Goal: Check status: Check status

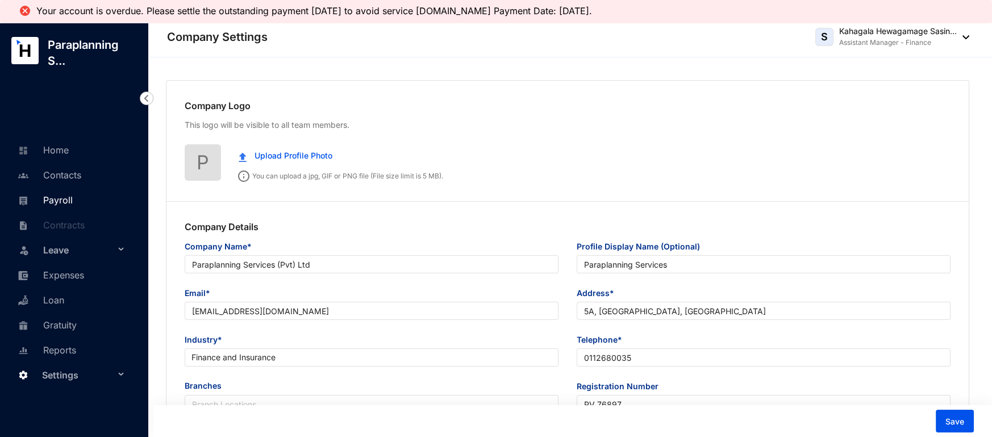
drag, startPoint x: 49, startPoint y: 207, endPoint x: 55, endPoint y: 200, distance: 8.5
click at [49, 206] on link "Payroll" at bounding box center [44, 199] width 58 height 11
click at [55, 200] on link "Payroll" at bounding box center [44, 199] width 58 height 11
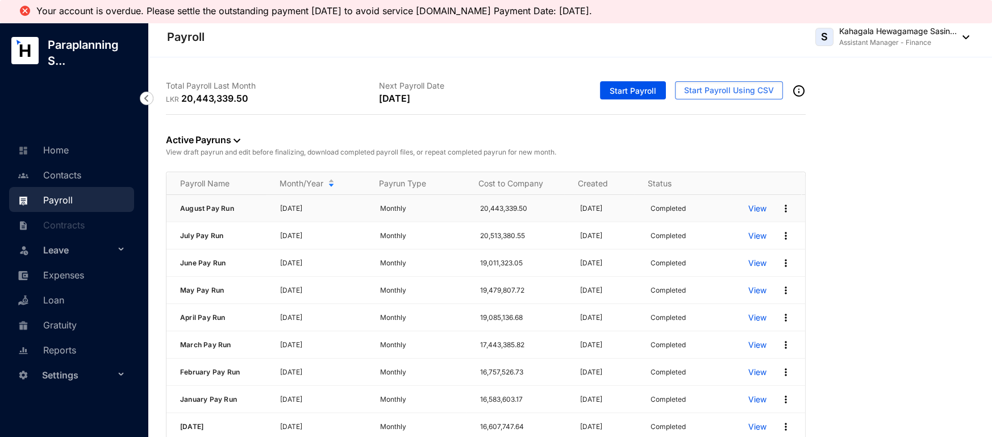
click at [751, 210] on p "View" at bounding box center [757, 208] width 18 height 11
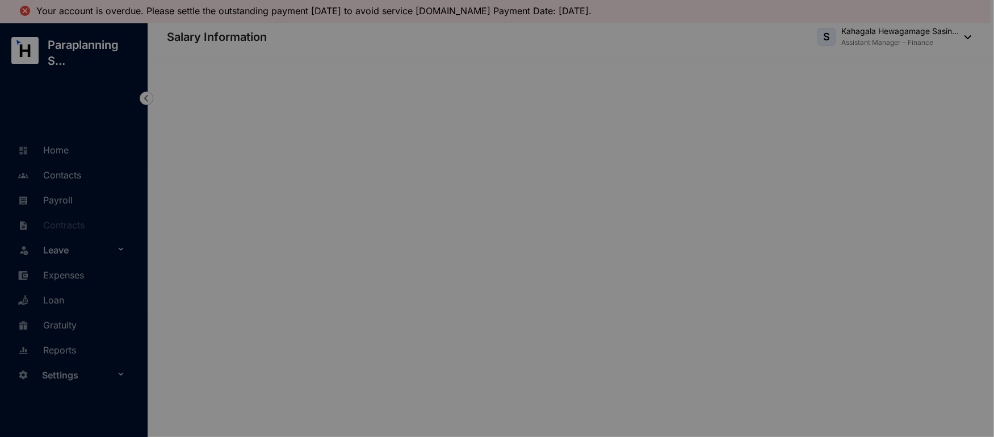
click at [751, 210] on div "Processing Payroll Data... Hang tight! We’re processing the payroll details, th…" at bounding box center [497, 218] width 994 height 437
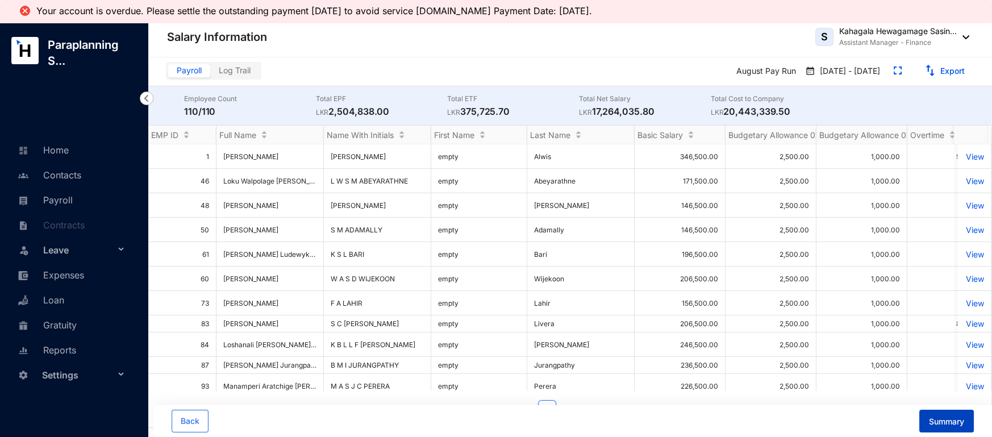
click at [942, 426] on span "Summary" at bounding box center [946, 421] width 35 height 11
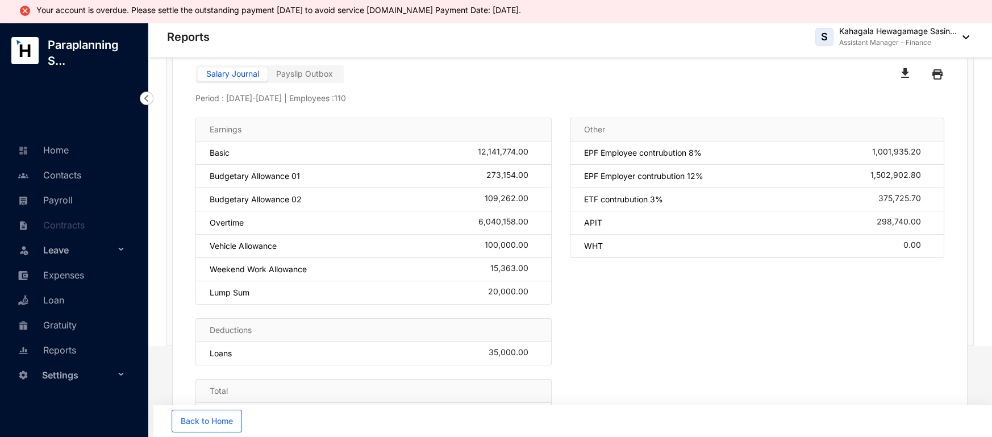
scroll to position [111, 0]
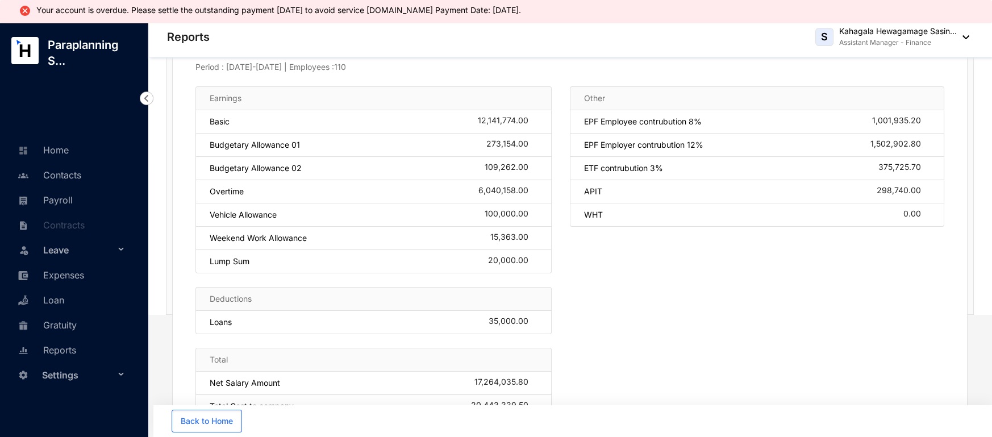
click at [743, 254] on div "Other EPF Employee contrubution 8% 1,001,935.20 EPF Employer contrubution 12% 1…" at bounding box center [757, 258] width 374 height 345
drag, startPoint x: 843, startPoint y: 191, endPoint x: 923, endPoint y: 195, distance: 80.2
click at [923, 195] on div "APIT 298,740.00" at bounding box center [757, 191] width 374 height 23
copy div "298,740.00"
